Goal: Transaction & Acquisition: Purchase product/service

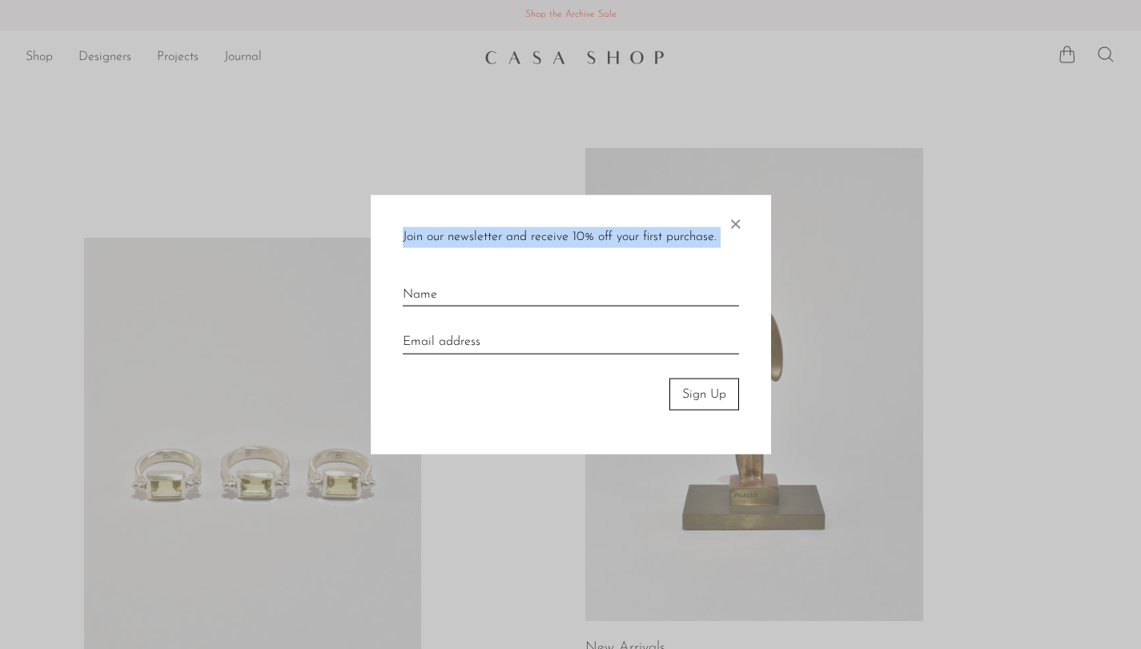
click at [725, 221] on div "Join our newsletter and receive 10% off your first purchase. × Sign Up" at bounding box center [571, 325] width 400 height 260
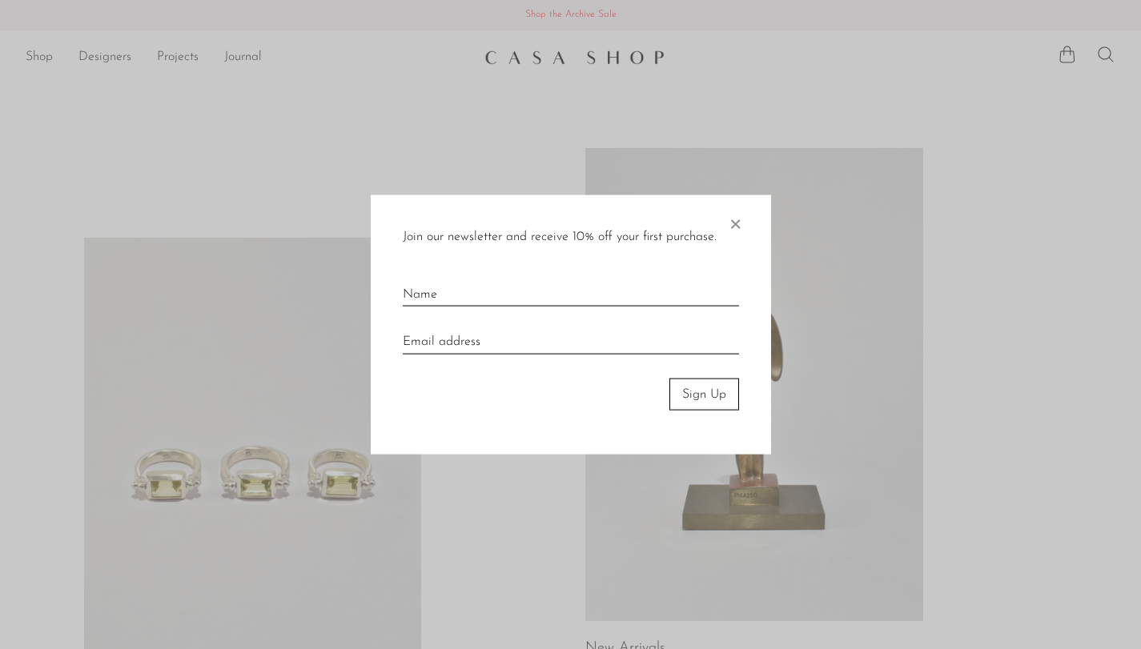
click at [736, 227] on span "×" at bounding box center [735, 220] width 16 height 51
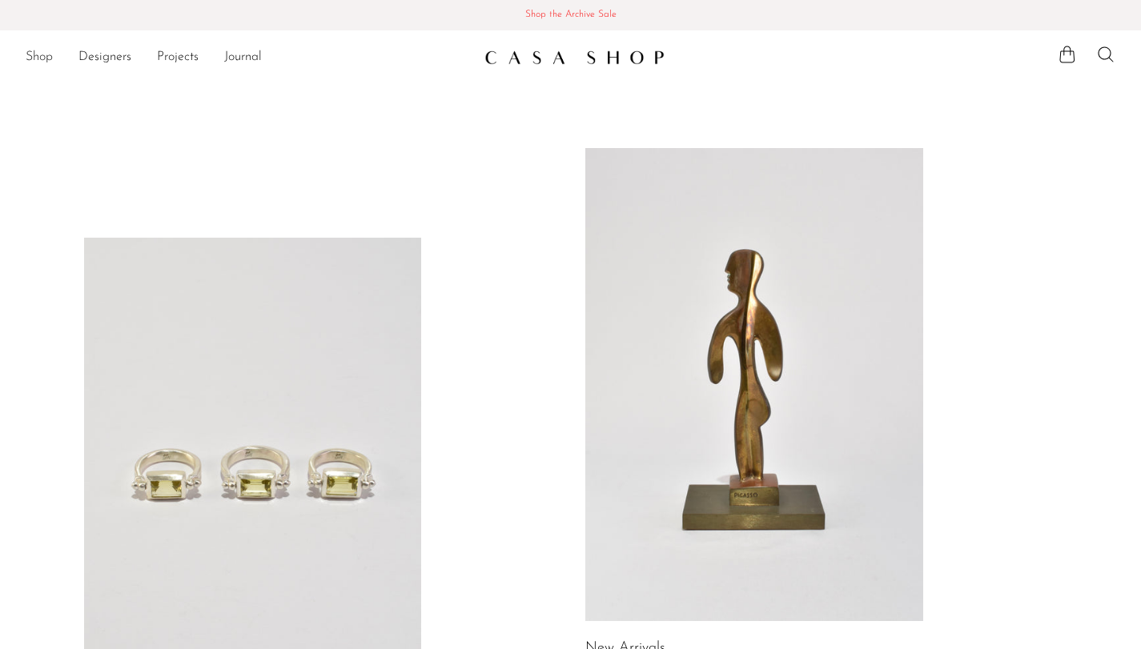
click at [46, 50] on link "Shop" at bounding box center [39, 57] width 27 height 21
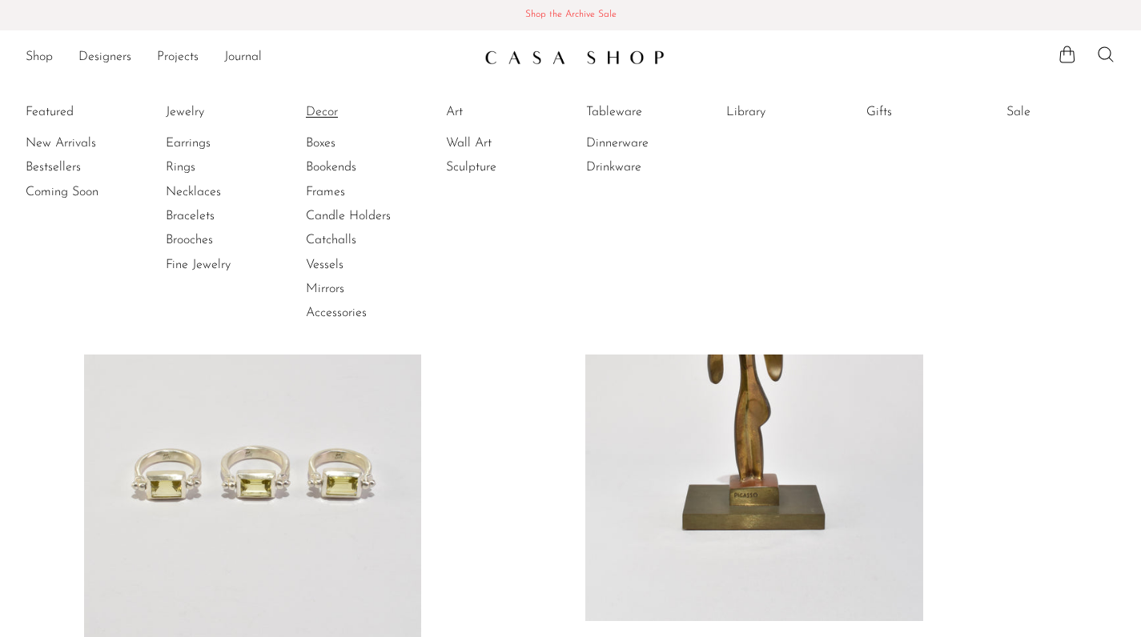
click at [319, 112] on link "Decor" at bounding box center [366, 112] width 120 height 18
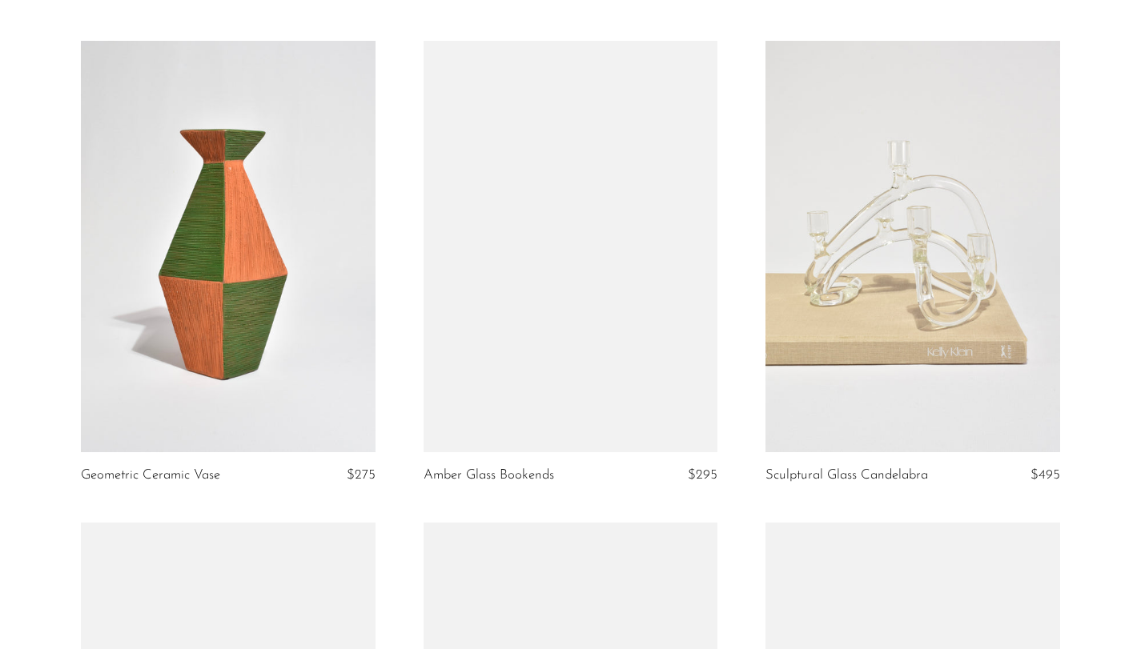
scroll to position [3025, 0]
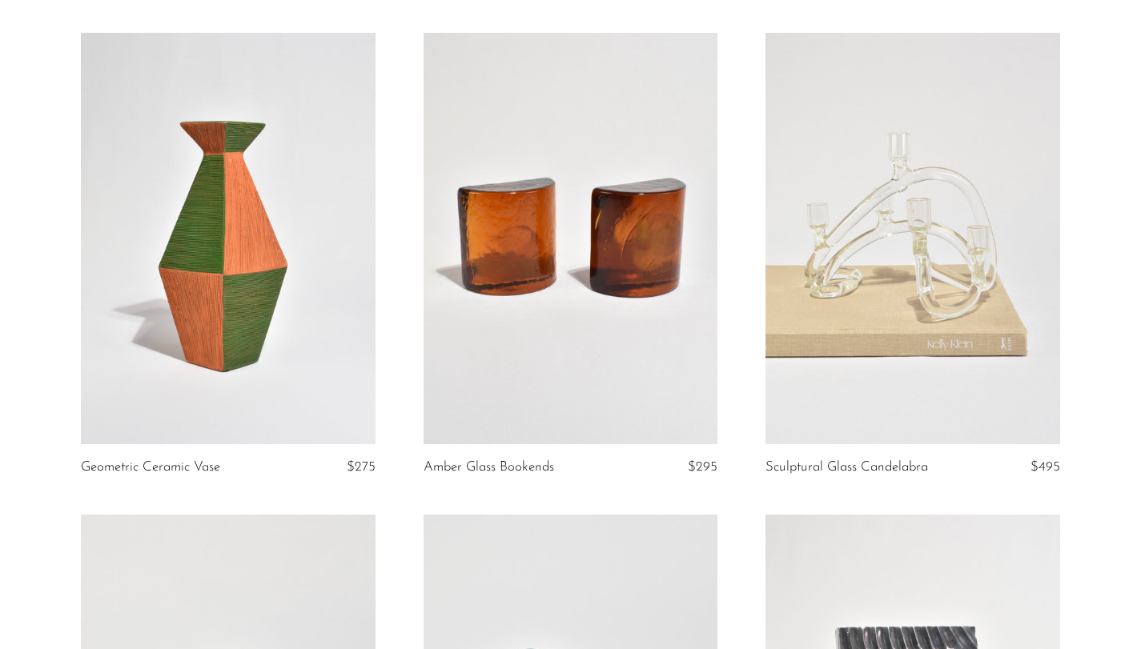
click at [235, 329] on link at bounding box center [228, 239] width 294 height 412
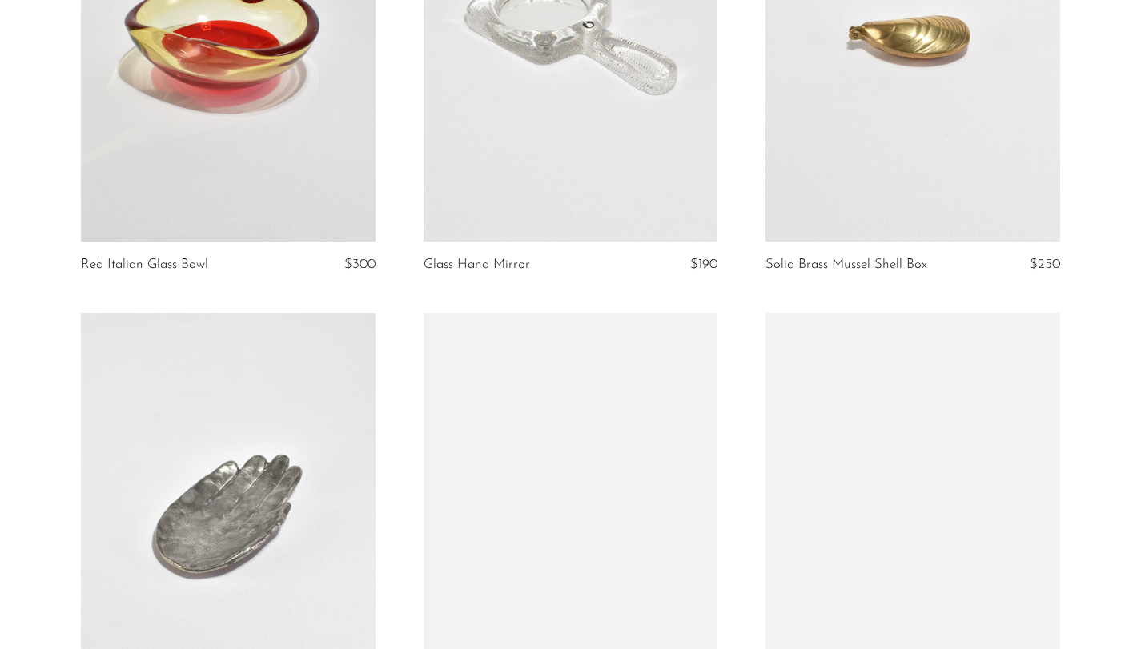
scroll to position [2114, 0]
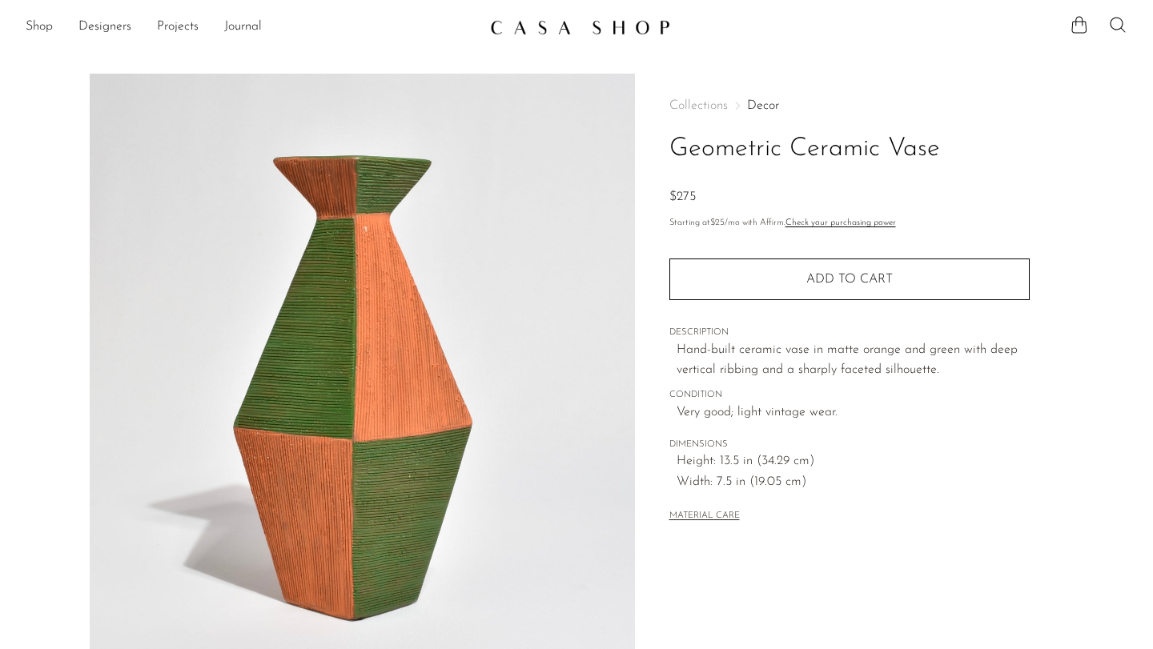
scroll to position [126, 0]
